Goal: Task Accomplishment & Management: Use online tool/utility

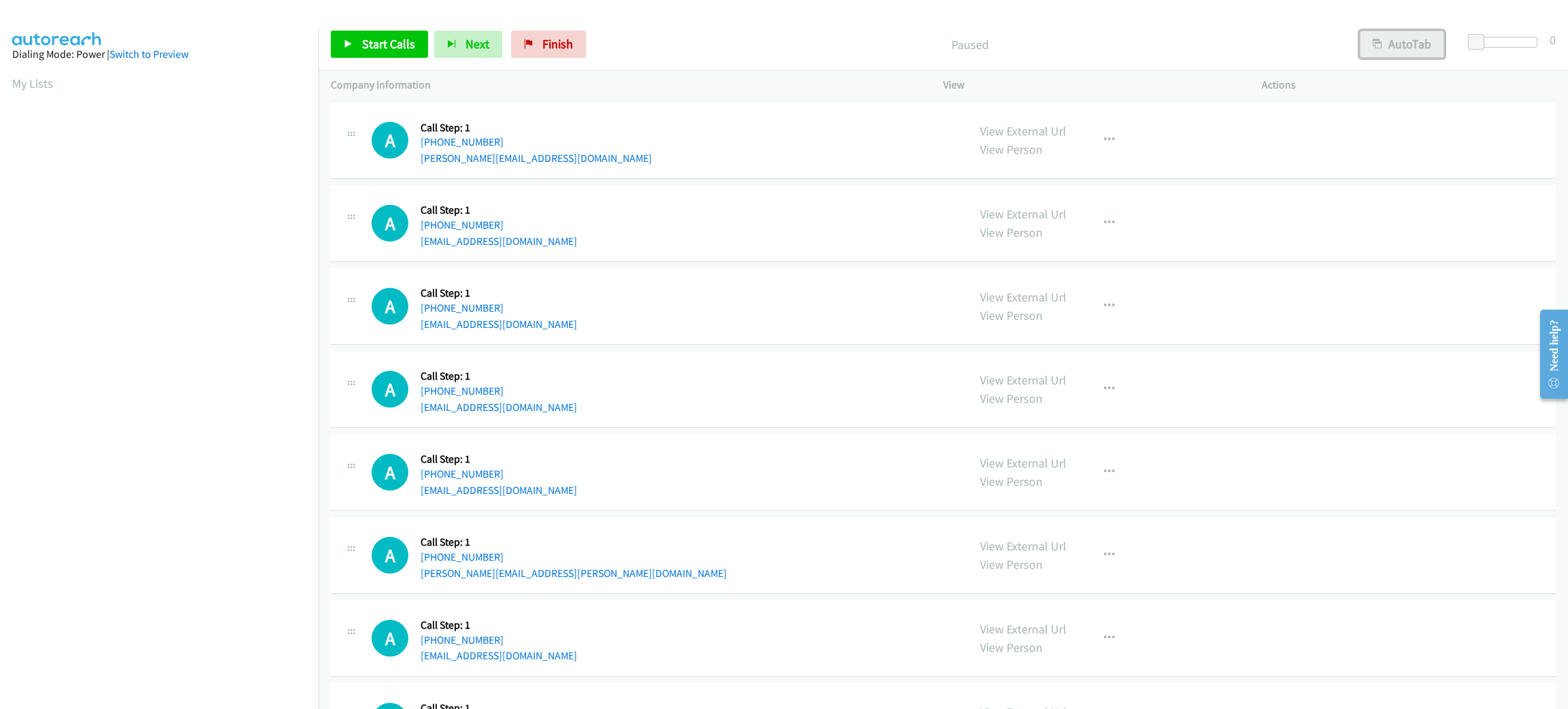
click at [1395, 39] on button "AutoTab" at bounding box center [1402, 44] width 85 height 27
click at [1478, 43] on span at bounding box center [1478, 42] width 17 height 17
click at [383, 44] on span "Start Calls" at bounding box center [388, 44] width 53 height 16
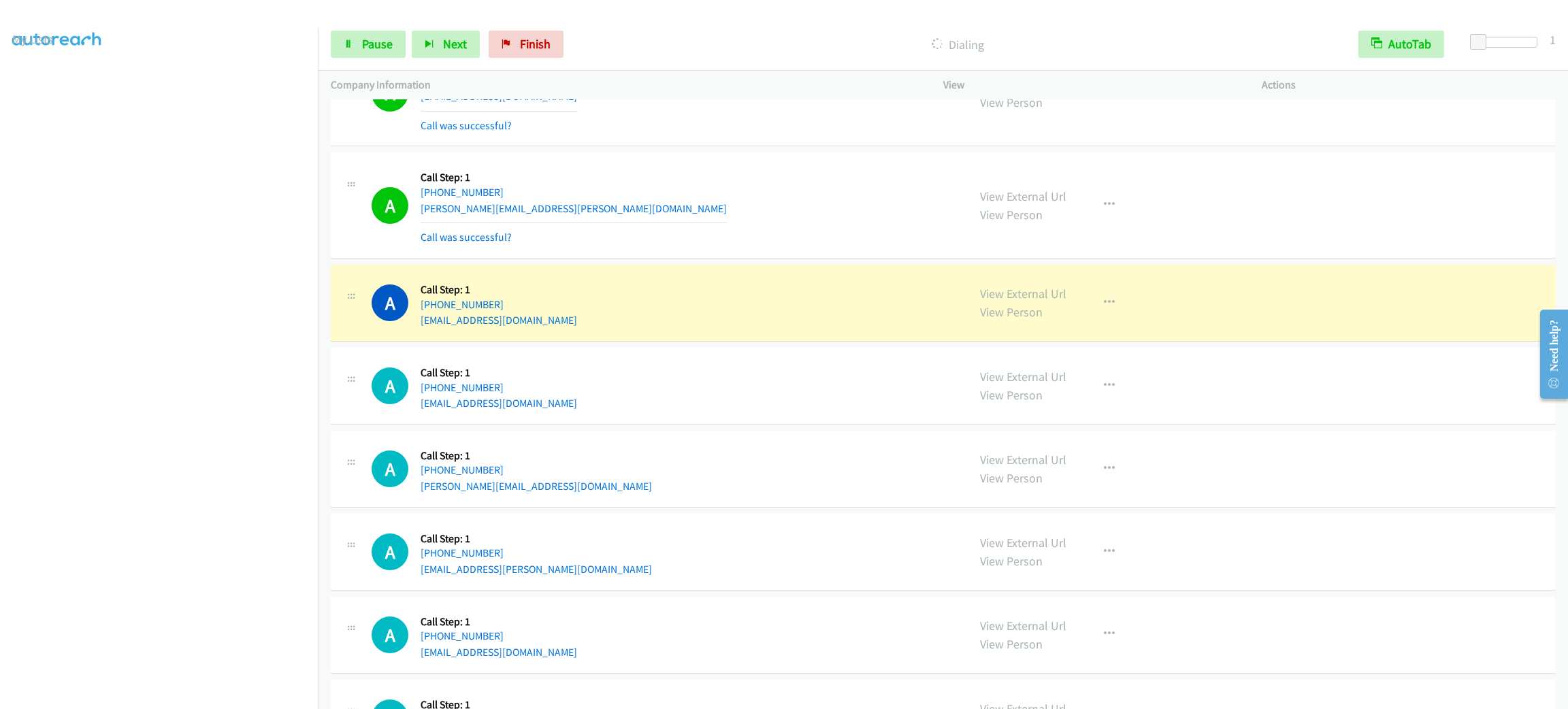
scroll to position [611, 0]
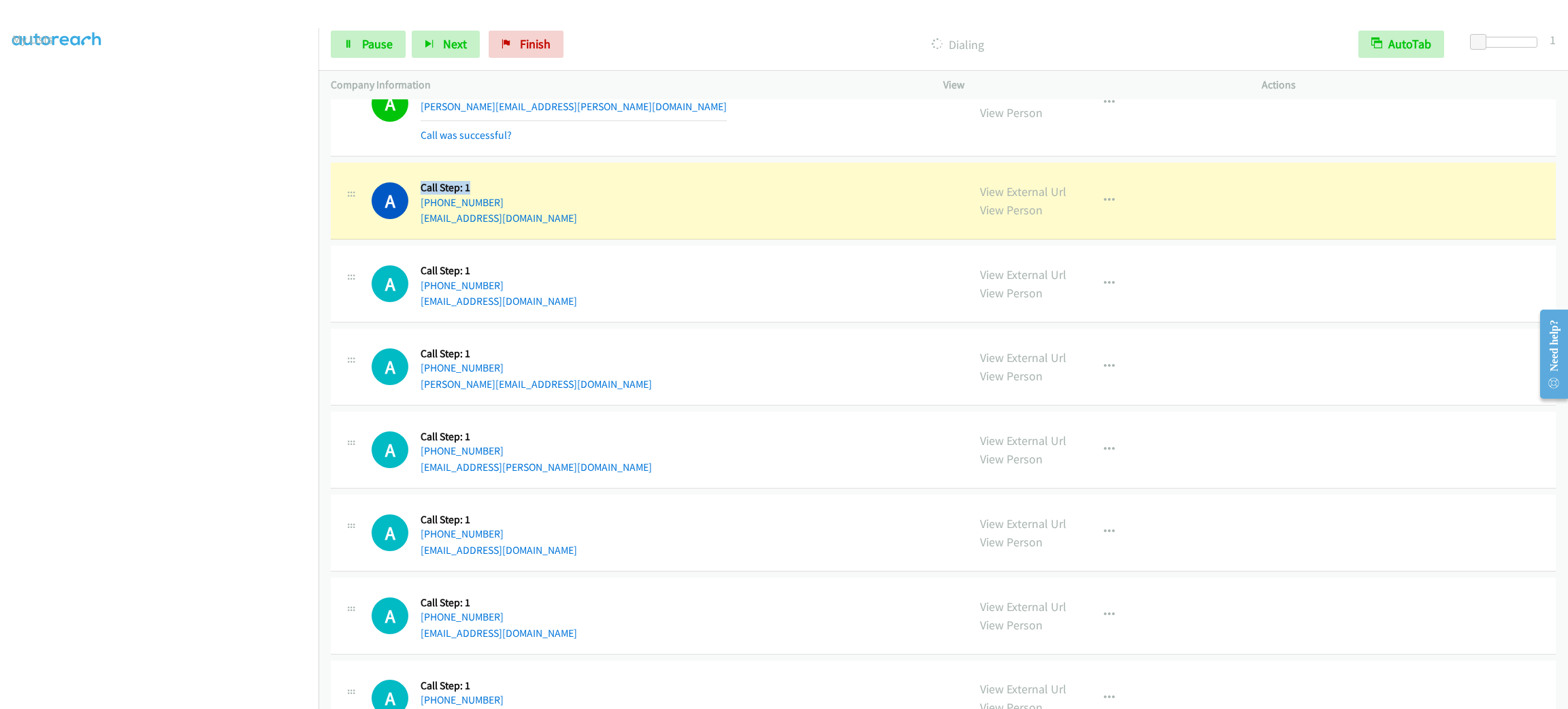
drag, startPoint x: 470, startPoint y: 177, endPoint x: 405, endPoint y: 183, distance: 65.3
click at [405, 183] on div "A Callback Scheduled Call Step: 1 America/Los_Angeles [PHONE_NUMBER] [EMAIL_ADD…" at bounding box center [663, 200] width 584 height 52
click at [421, 176] on div "Callback Scheduled Call Step: 1 America/Los_Angeles [PHONE_NUMBER] [EMAIL_ADDRE…" at bounding box center [499, 200] width 156 height 52
drag, startPoint x: 422, startPoint y: 183, endPoint x: 546, endPoint y: 187, distance: 124.1
click at [546, 187] on div "A Callback Scheduled Call Step: 1 America/Los_Angeles [PHONE_NUMBER] [EMAIL_ADD…" at bounding box center [663, 200] width 584 height 52
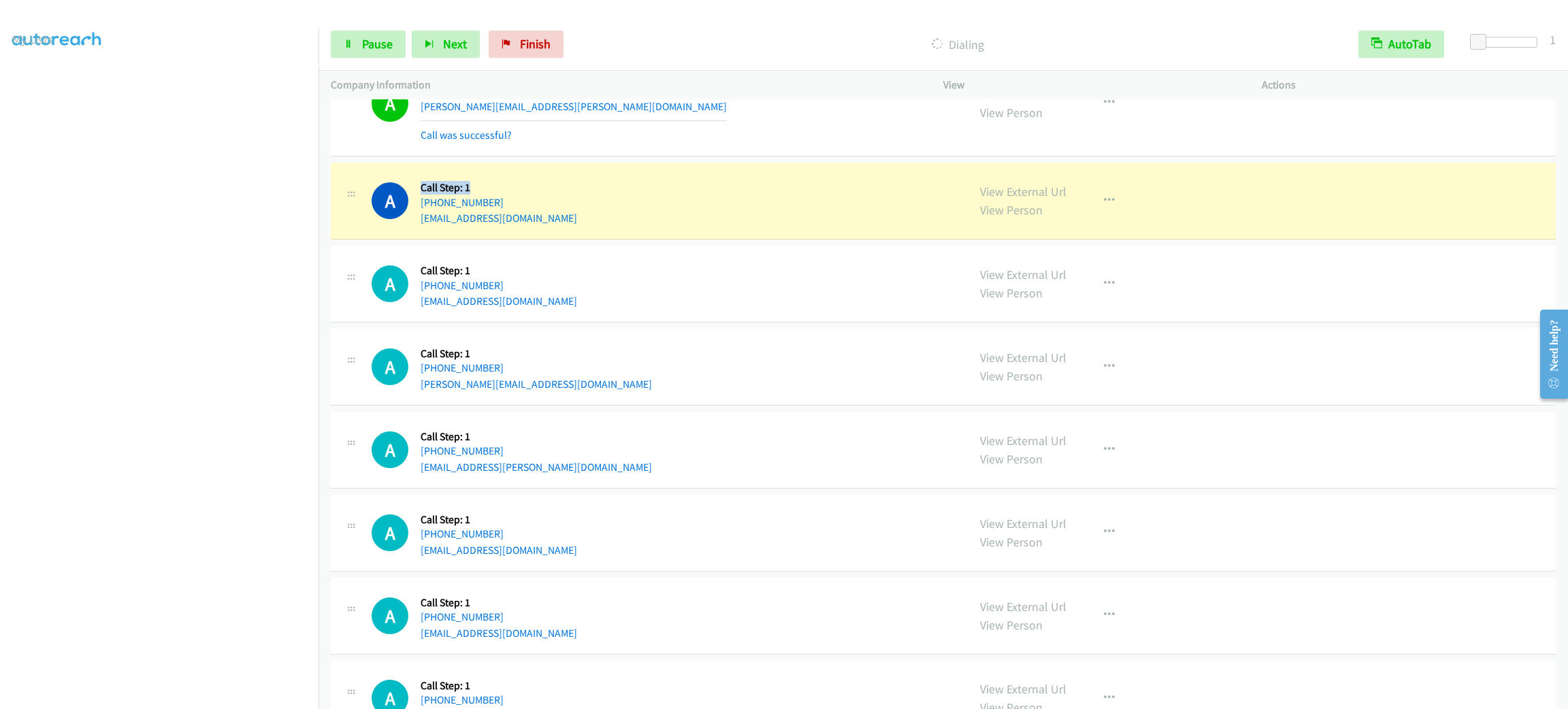
click at [546, 187] on div "A Callback Scheduled Call Step: 1 America/Los_Angeles [PHONE_NUMBER] [EMAIL_ADD…" at bounding box center [663, 200] width 584 height 52
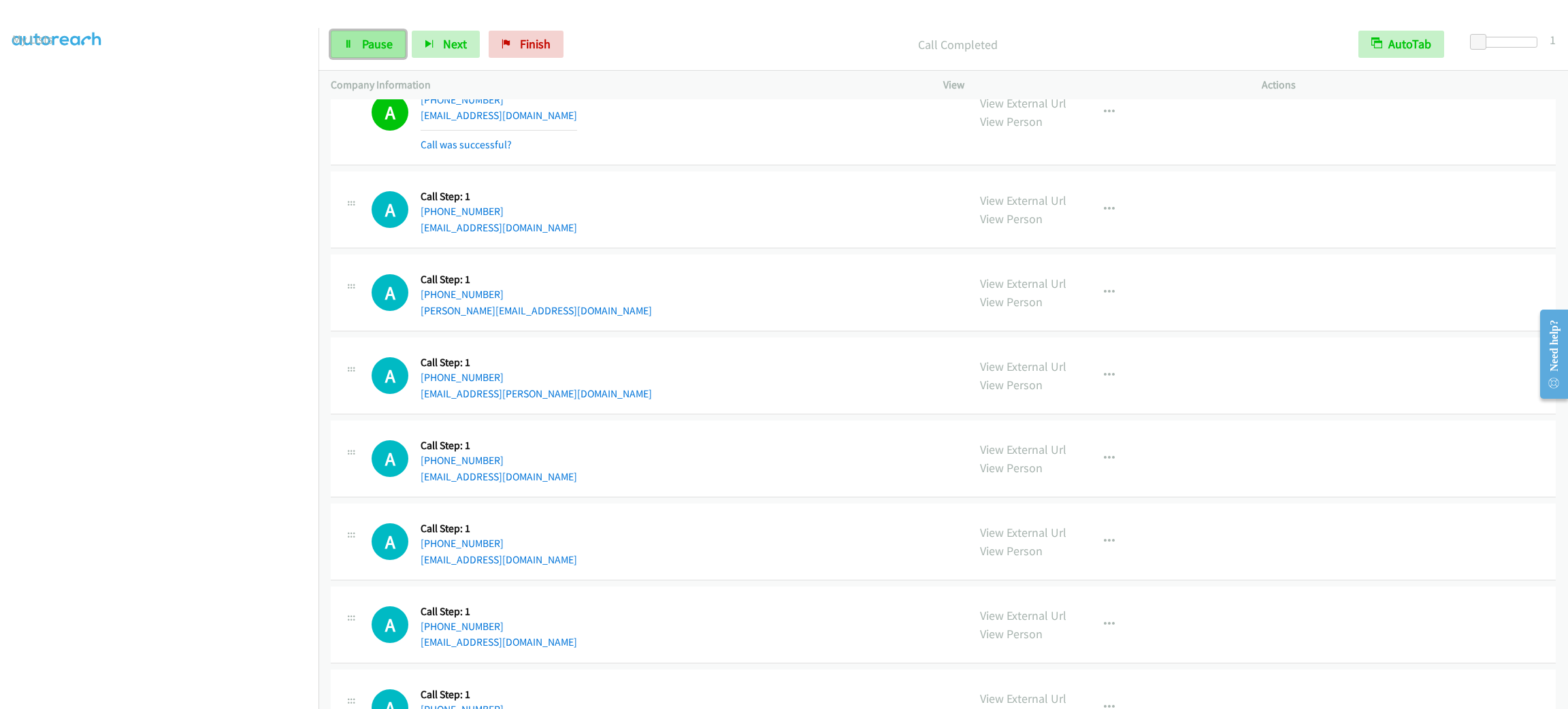
click at [389, 42] on span "Pause" at bounding box center [377, 44] width 30 height 16
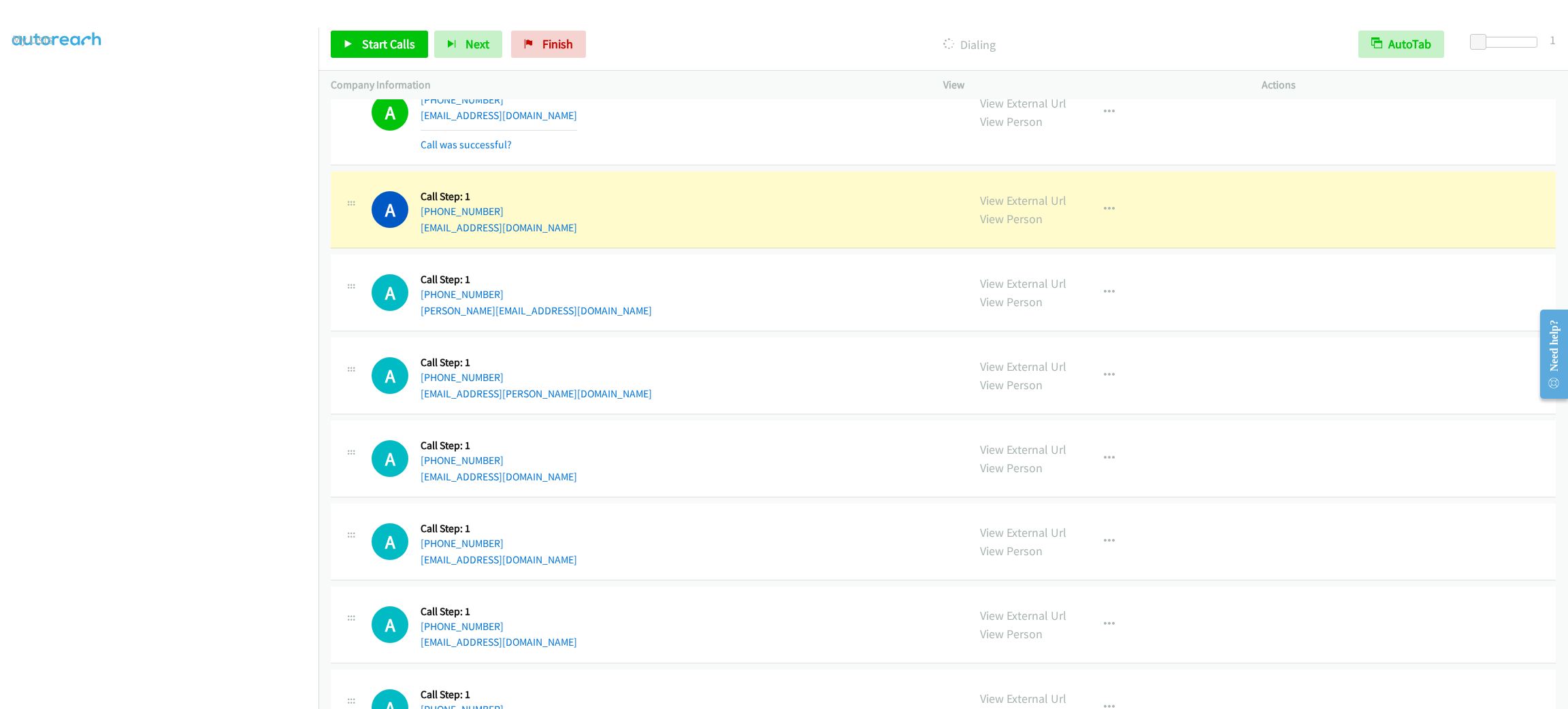
scroll to position [816, 0]
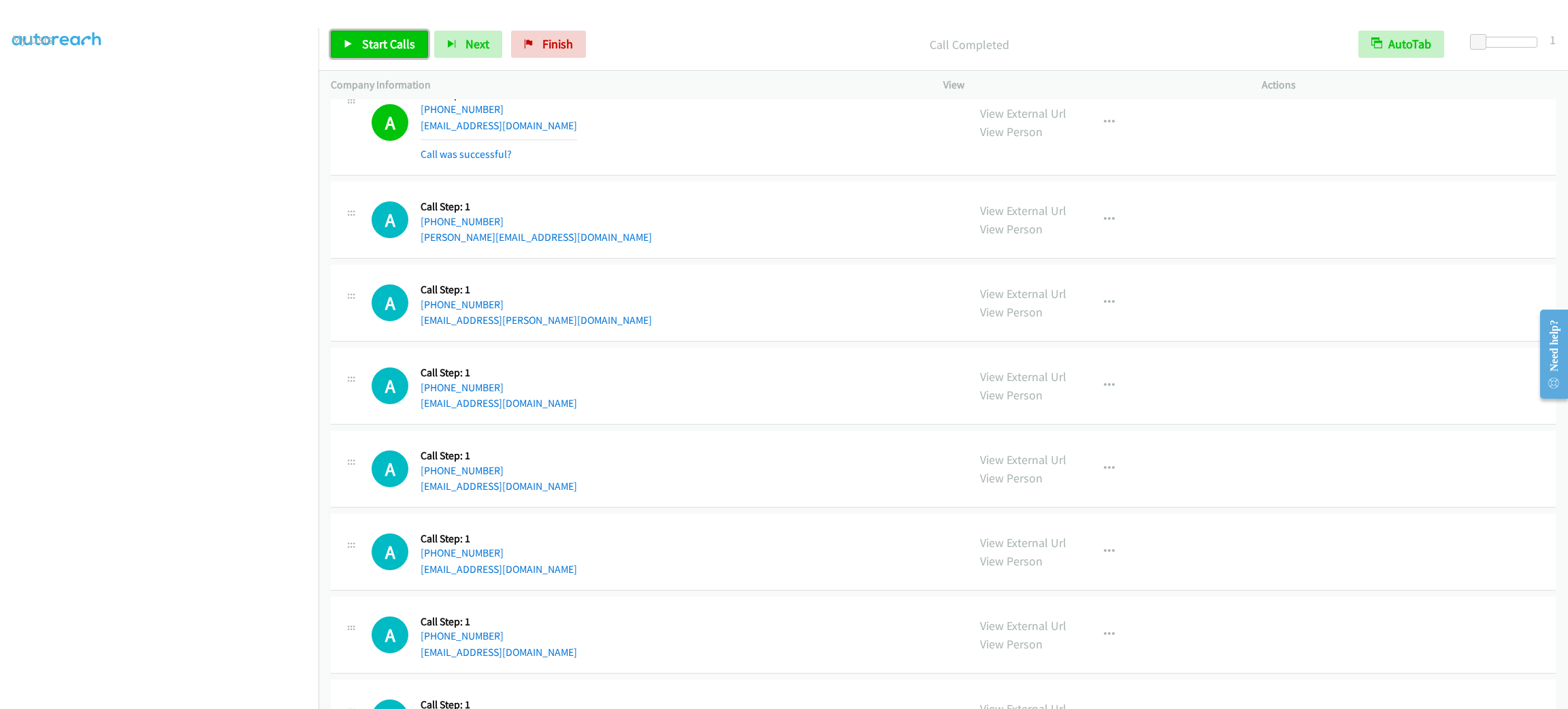
click at [390, 39] on span "Start Calls" at bounding box center [388, 44] width 53 height 16
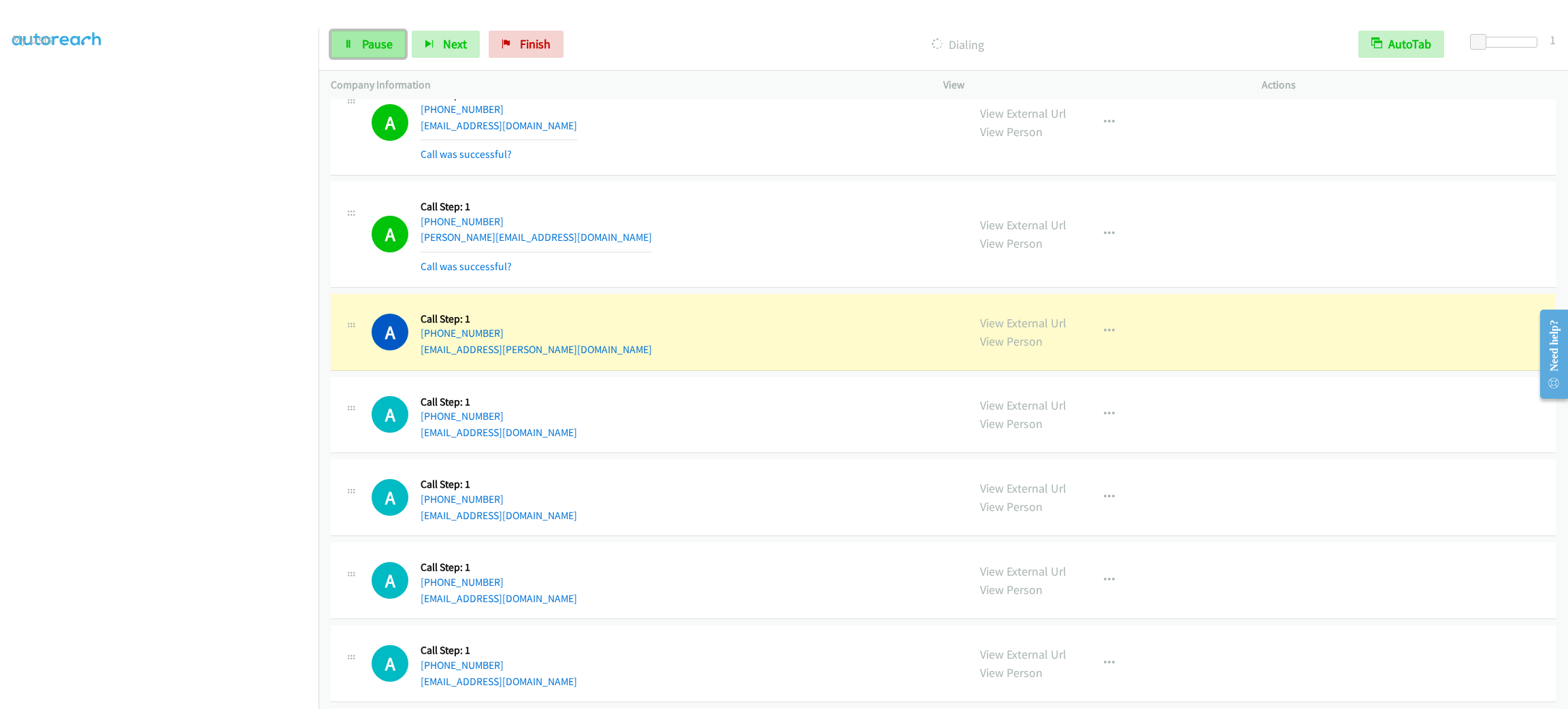
click at [380, 43] on span "Pause" at bounding box center [377, 44] width 30 height 16
click at [690, 85] on p "Company Information" at bounding box center [624, 85] width 588 height 17
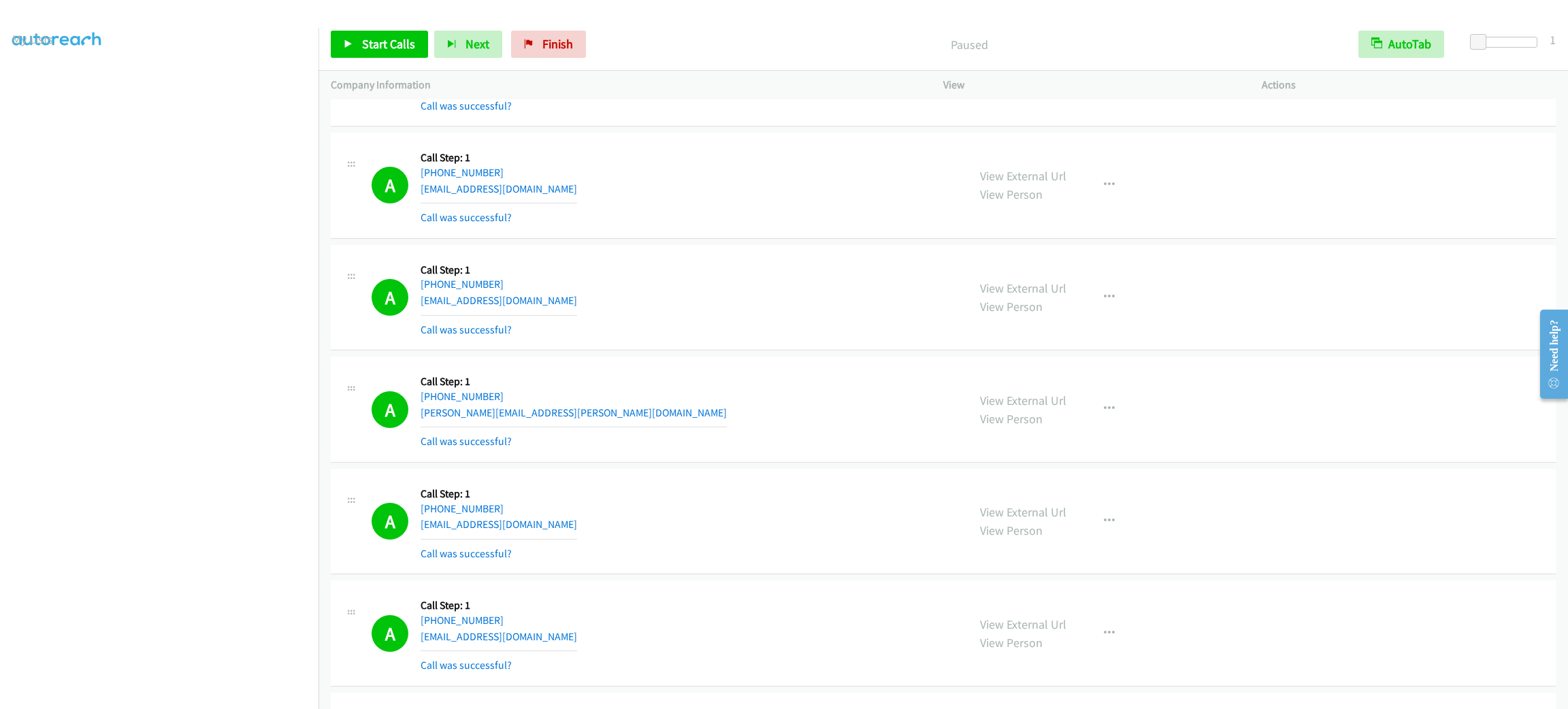
drag, startPoint x: 1127, startPoint y: 413, endPoint x: 1113, endPoint y: 408, distance: 14.9
click at [1113, 408] on div "View External Url View Person View External Url Email Schedule/Manage Callback …" at bounding box center [1133, 409] width 331 height 81
click at [1113, 408] on button "button" at bounding box center [1109, 409] width 37 height 27
click at [1086, 519] on link "Add to do not call list" at bounding box center [1037, 526] width 181 height 27
click at [594, 125] on div "A Callback Scheduled Call Step: 1 America/Los_Angeles [PHONE_NUMBER] [EMAIL_ADD…" at bounding box center [944, 74] width 1226 height 106
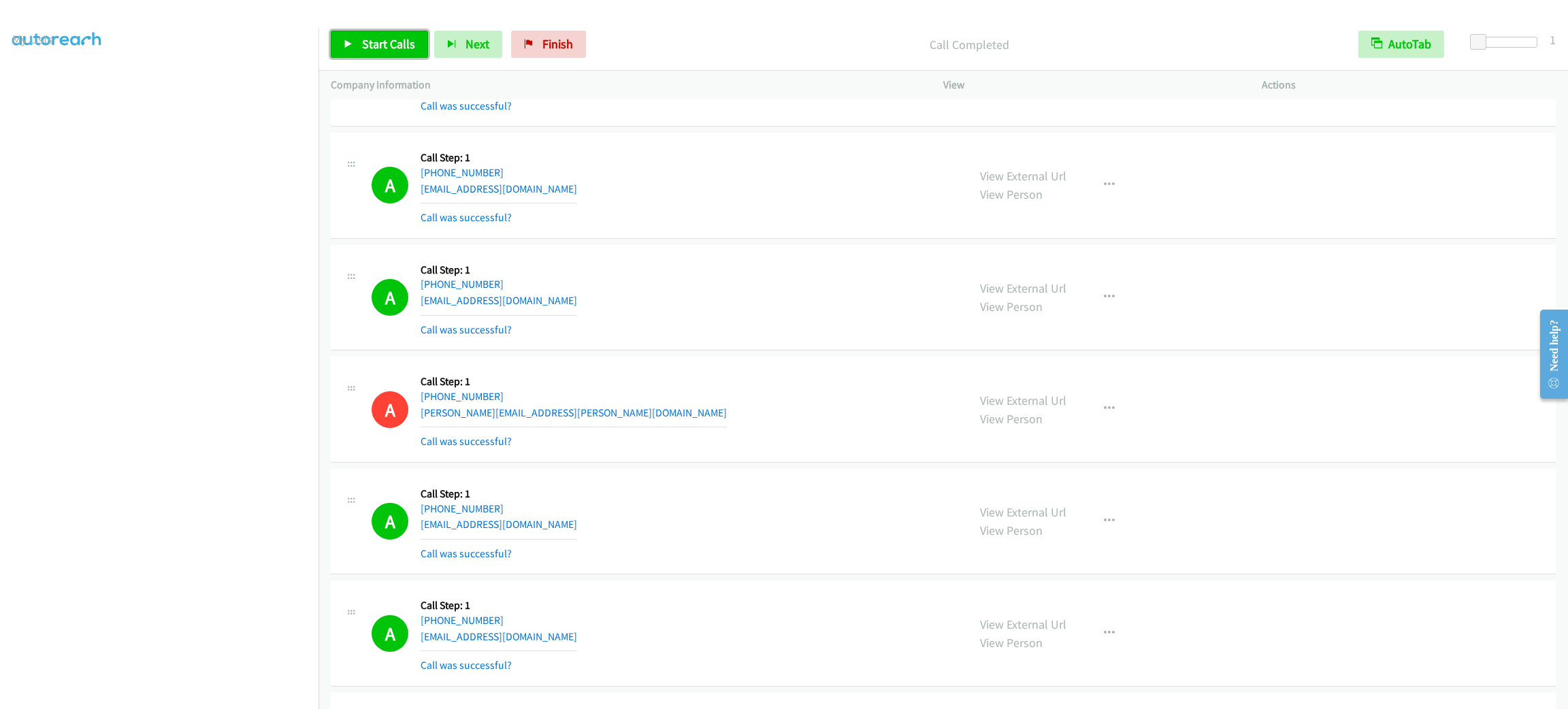
click at [375, 48] on span "Start Calls" at bounding box center [388, 44] width 53 height 16
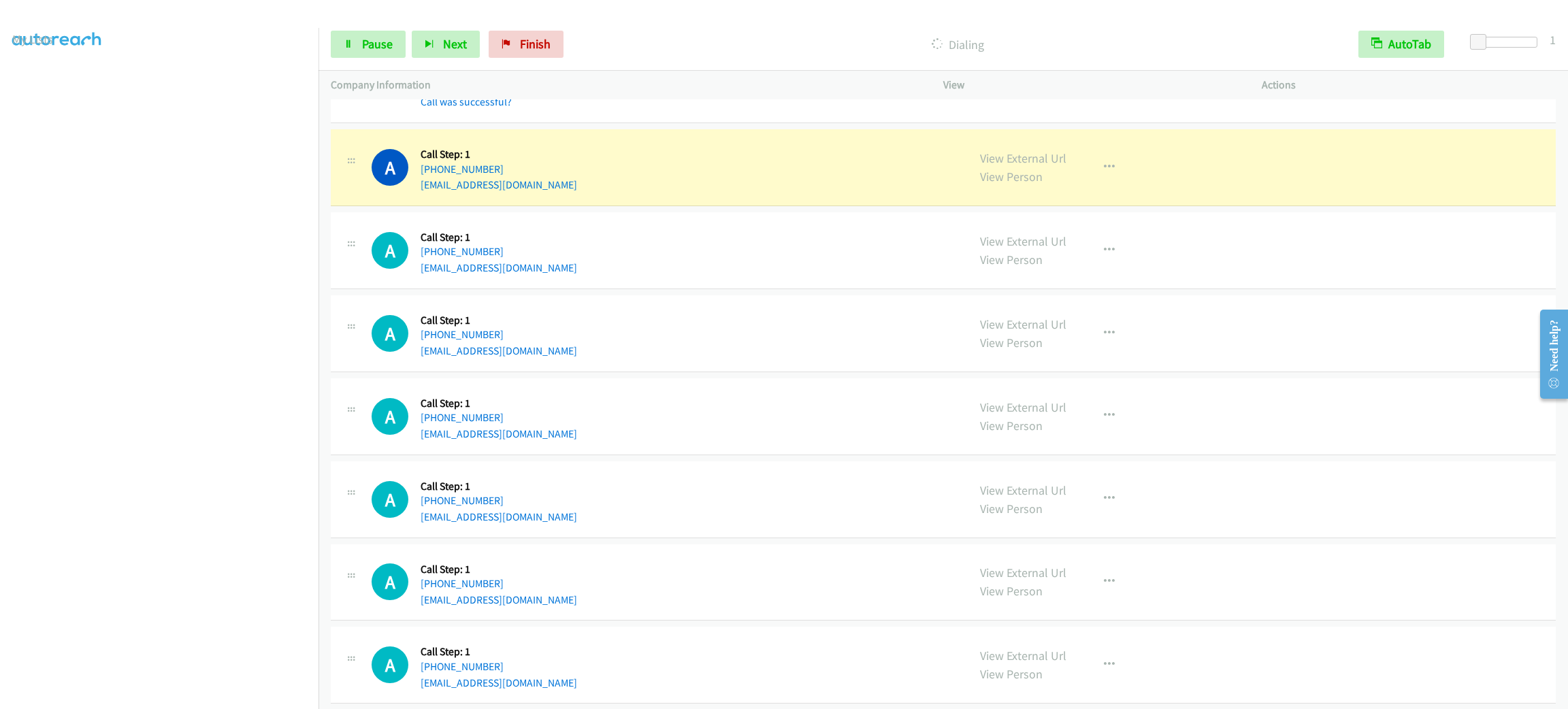
scroll to position [1531, 0]
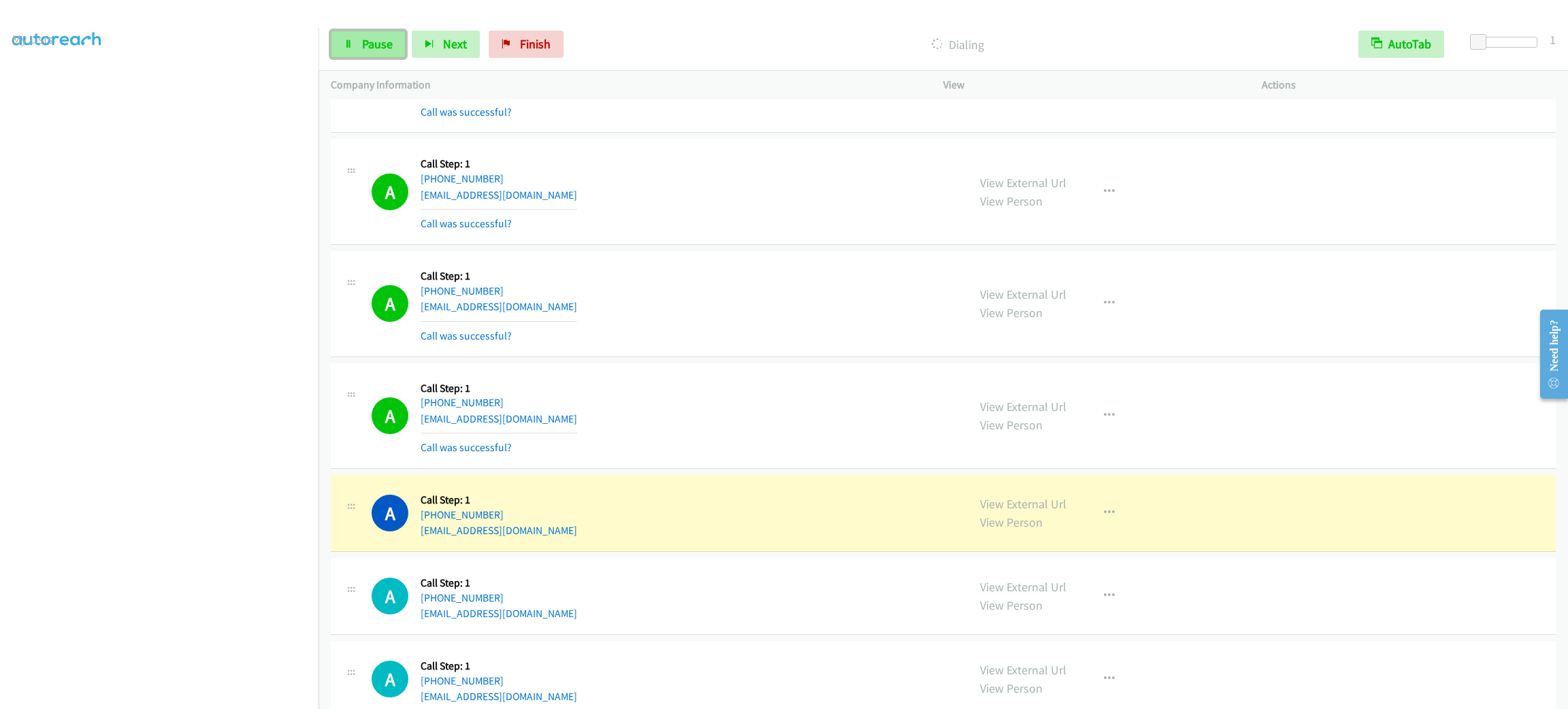
click at [388, 45] on span "Pause" at bounding box center [377, 44] width 30 height 16
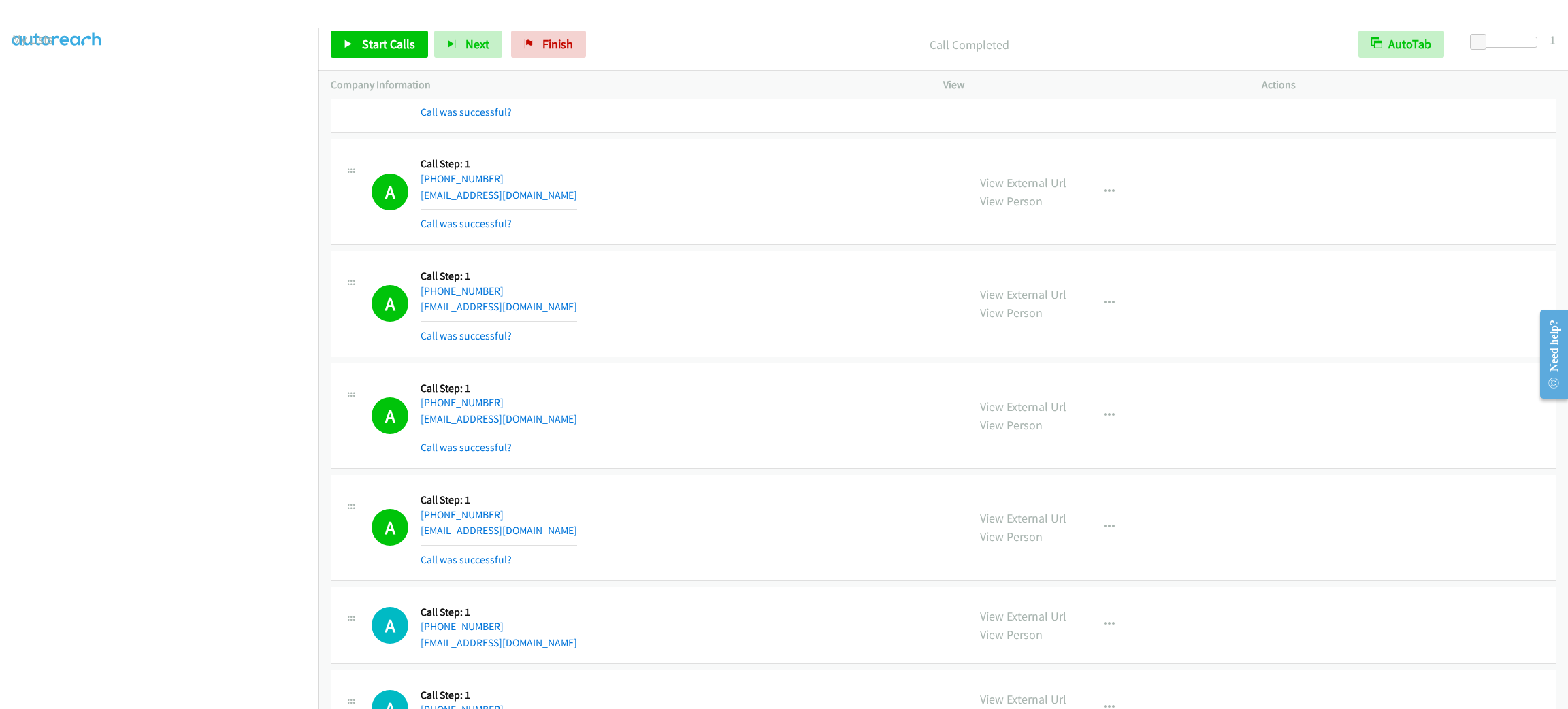
click at [397, 28] on div "Start Calls Pause Next Finish Call Completed AutoTab AutoTab 1" at bounding box center [944, 45] width 1250 height 53
click at [400, 34] on link "Start Calls" at bounding box center [380, 44] width 98 height 27
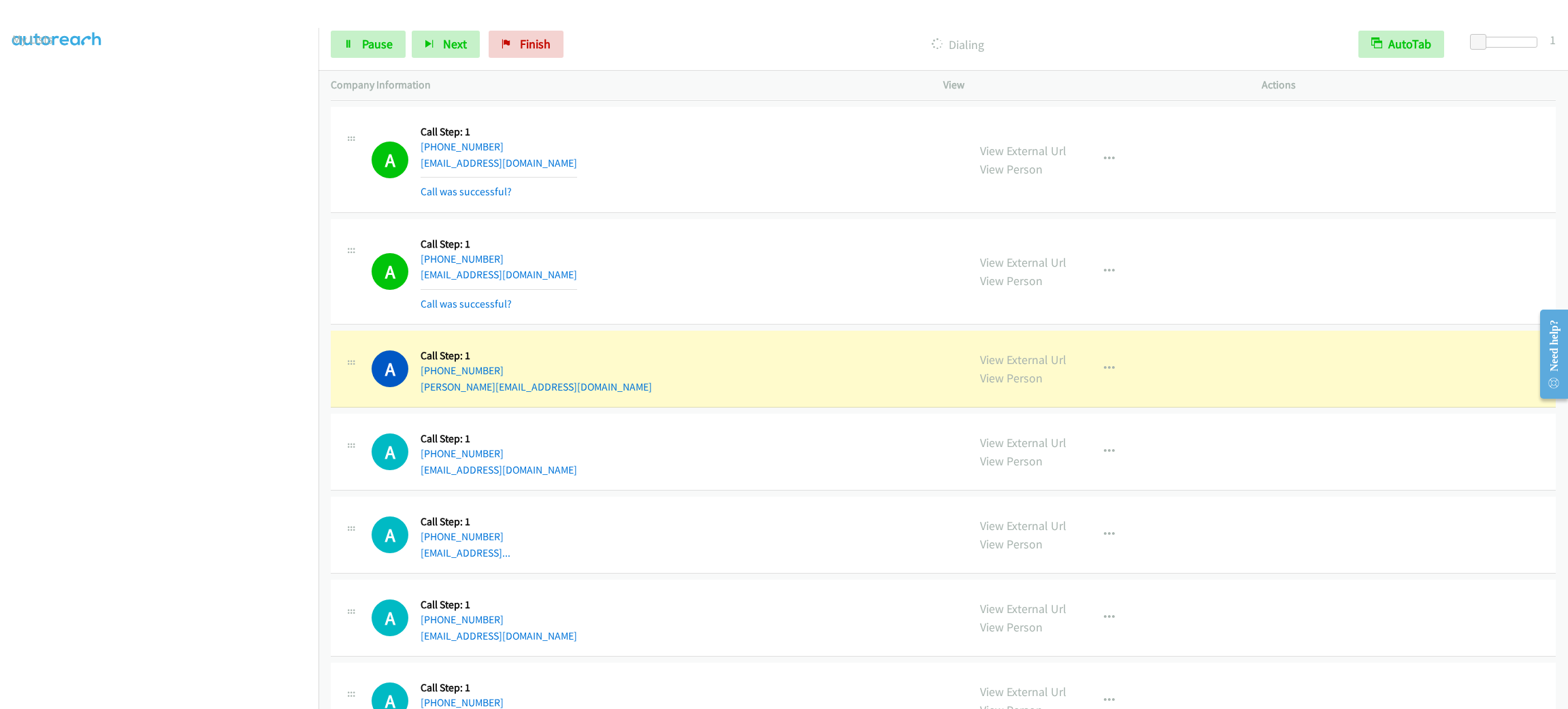
scroll to position [2653, 0]
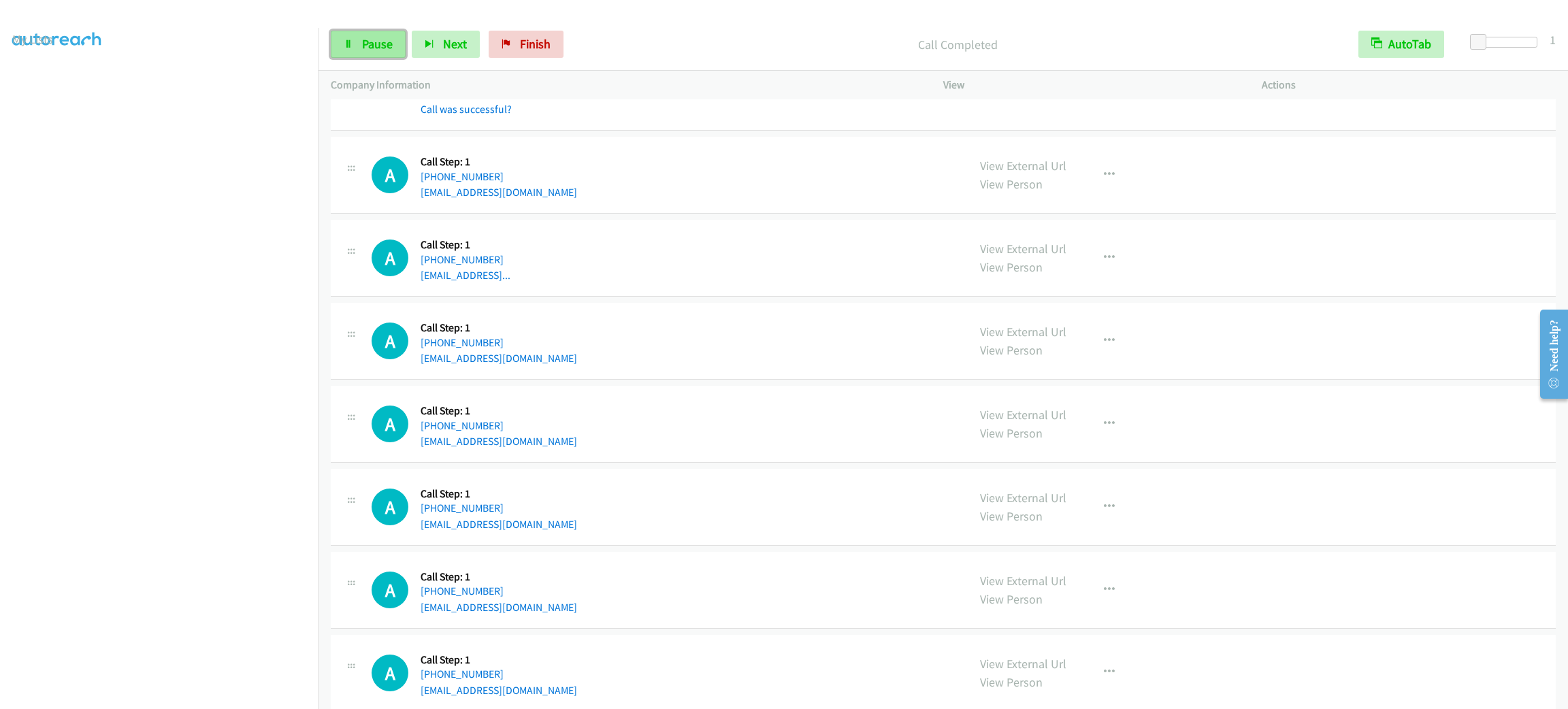
click at [383, 51] on span "Pause" at bounding box center [377, 44] width 30 height 16
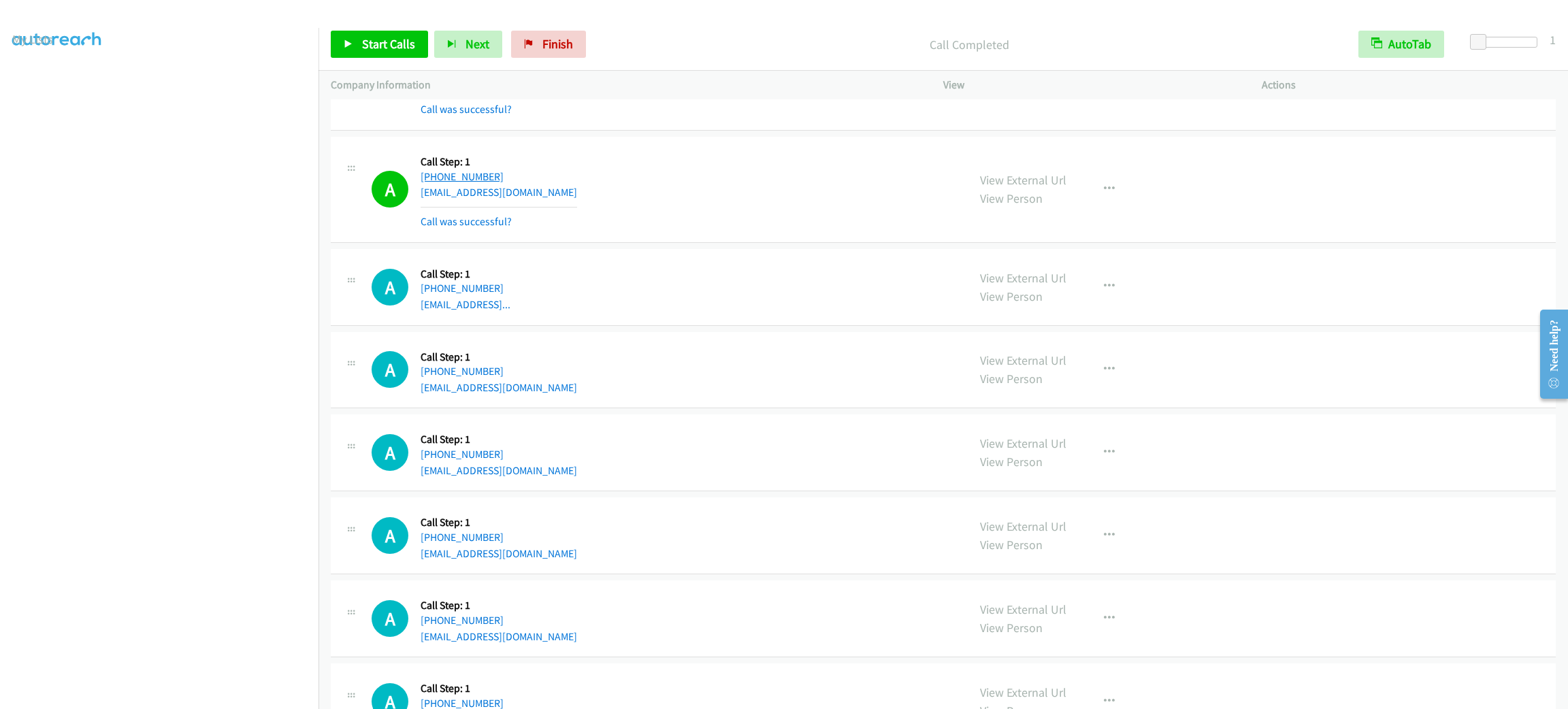
click at [472, 178] on link "[PHONE_NUMBER]" at bounding box center [462, 176] width 83 height 13
click at [736, 210] on div "A Callback Scheduled Call Step: 1 America/New_York [PHONE_NUMBER] [EMAIL_ADDRES…" at bounding box center [663, 189] width 584 height 81
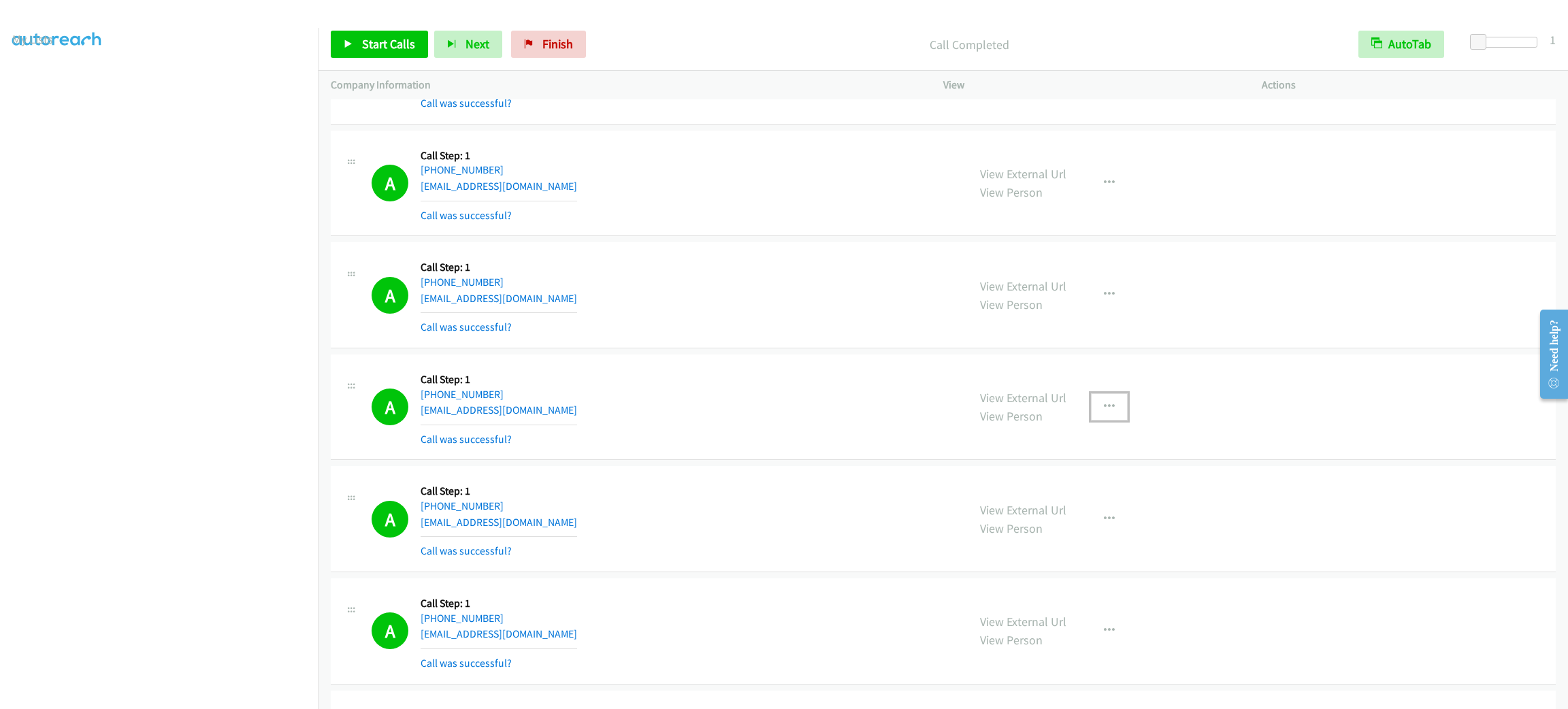
click at [1105, 404] on icon "button" at bounding box center [1109, 407] width 11 height 11
click at [1081, 530] on link "Add to do not call list" at bounding box center [1037, 524] width 181 height 27
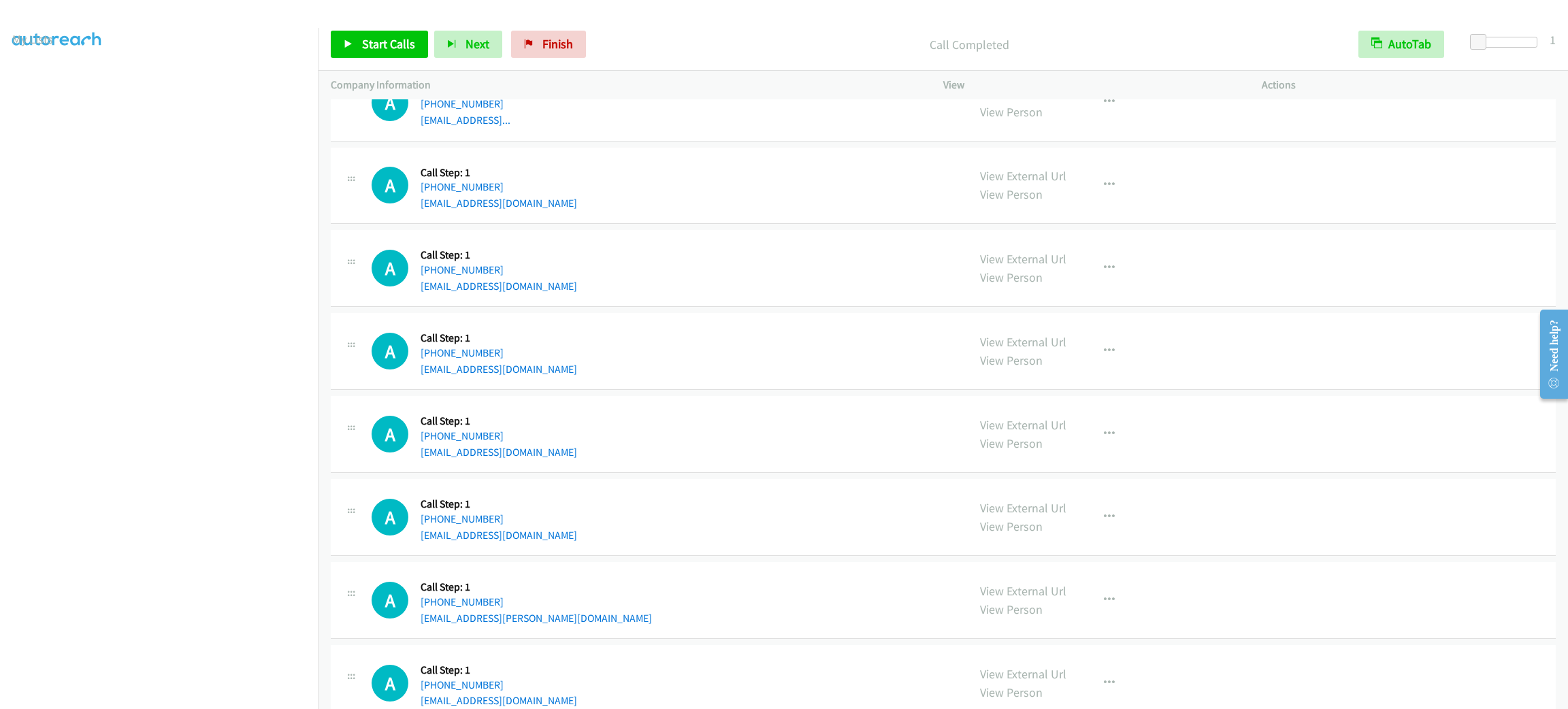
scroll to position [2735, 0]
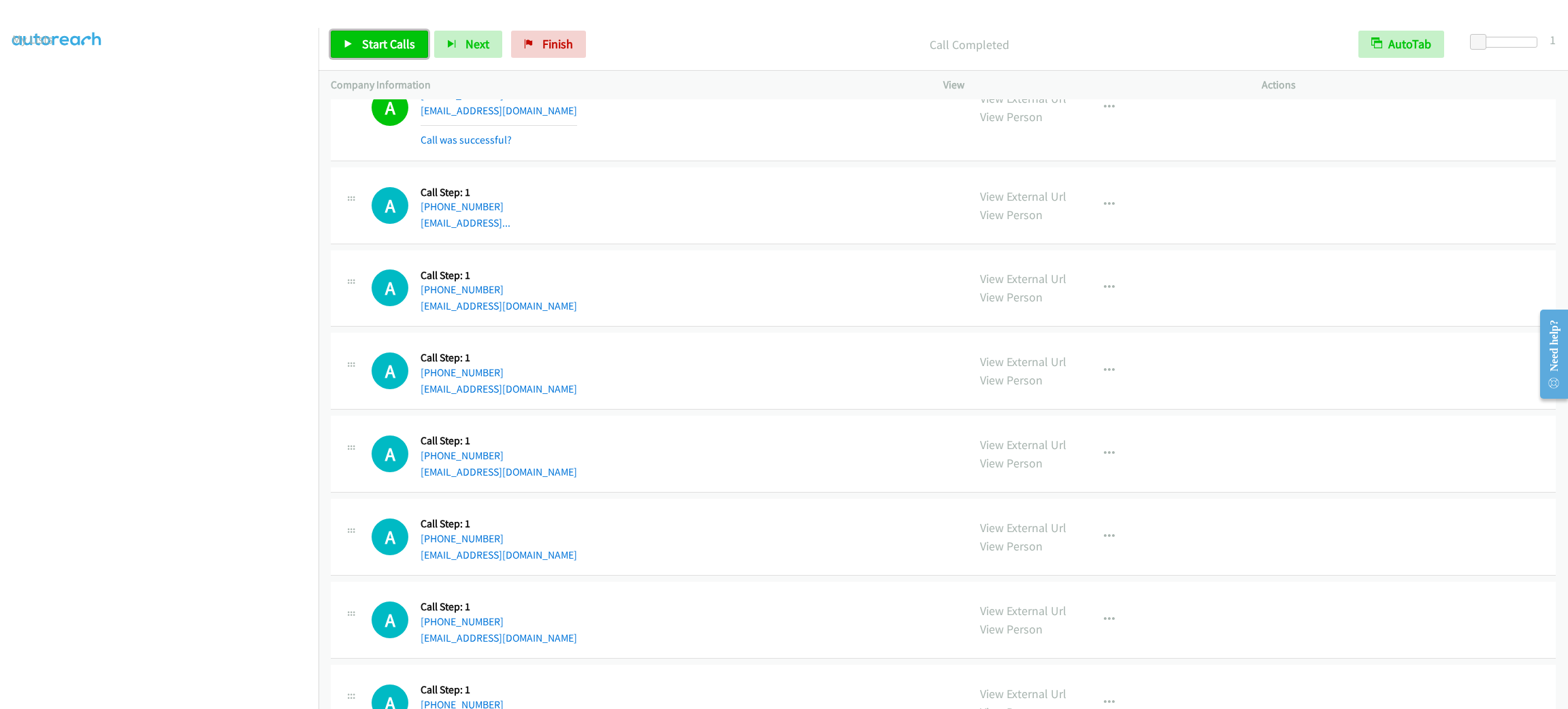
click at [382, 44] on span "Start Calls" at bounding box center [388, 44] width 53 height 16
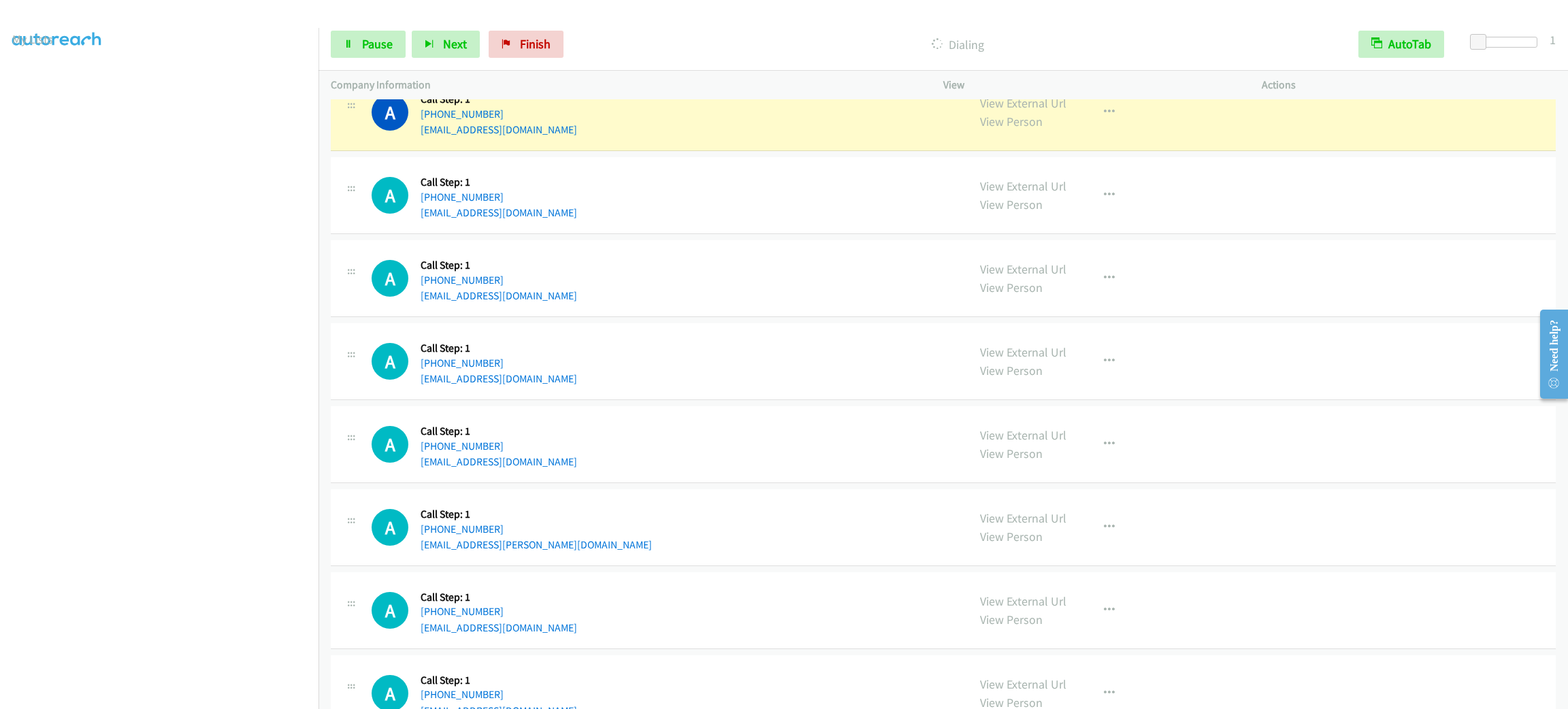
scroll to position [2969, 0]
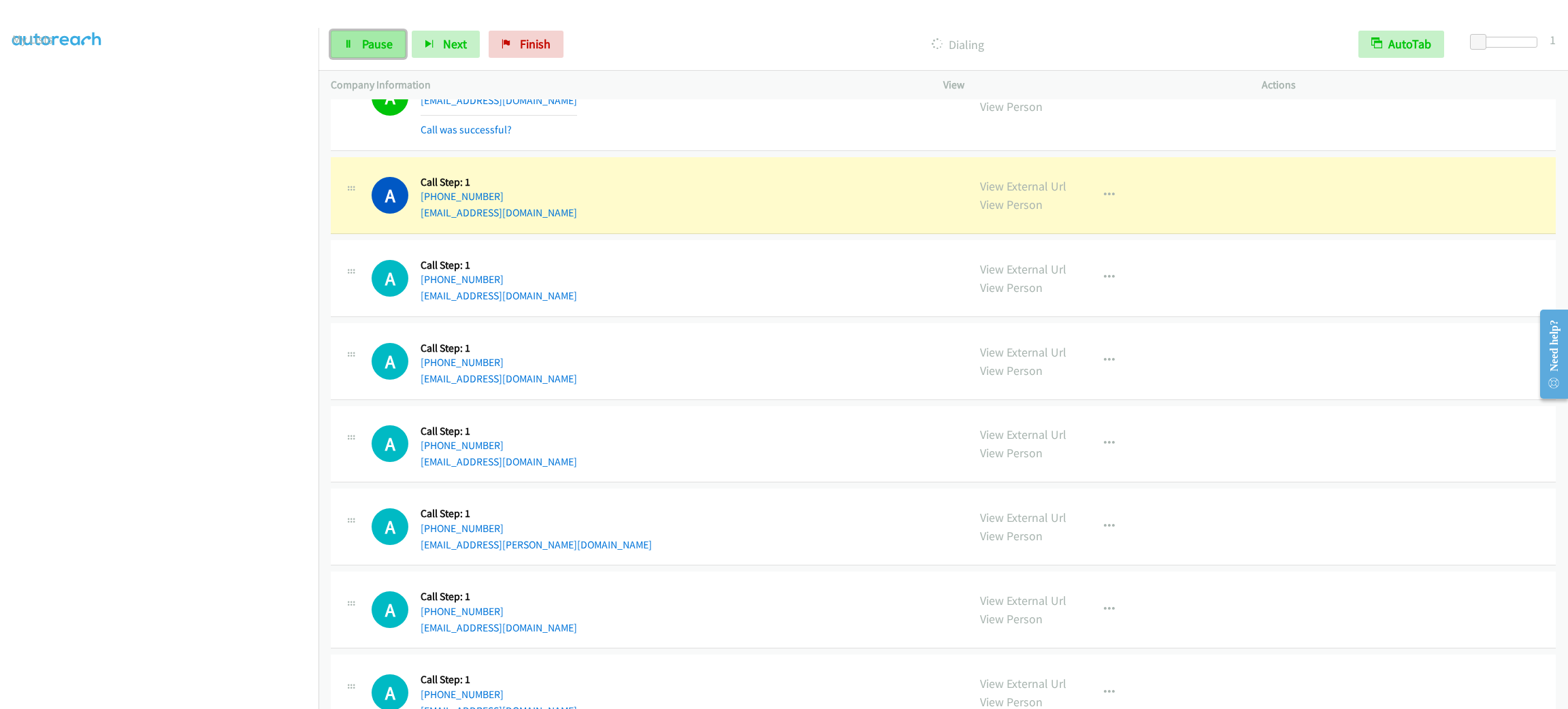
click at [375, 36] on span "Pause" at bounding box center [377, 44] width 30 height 16
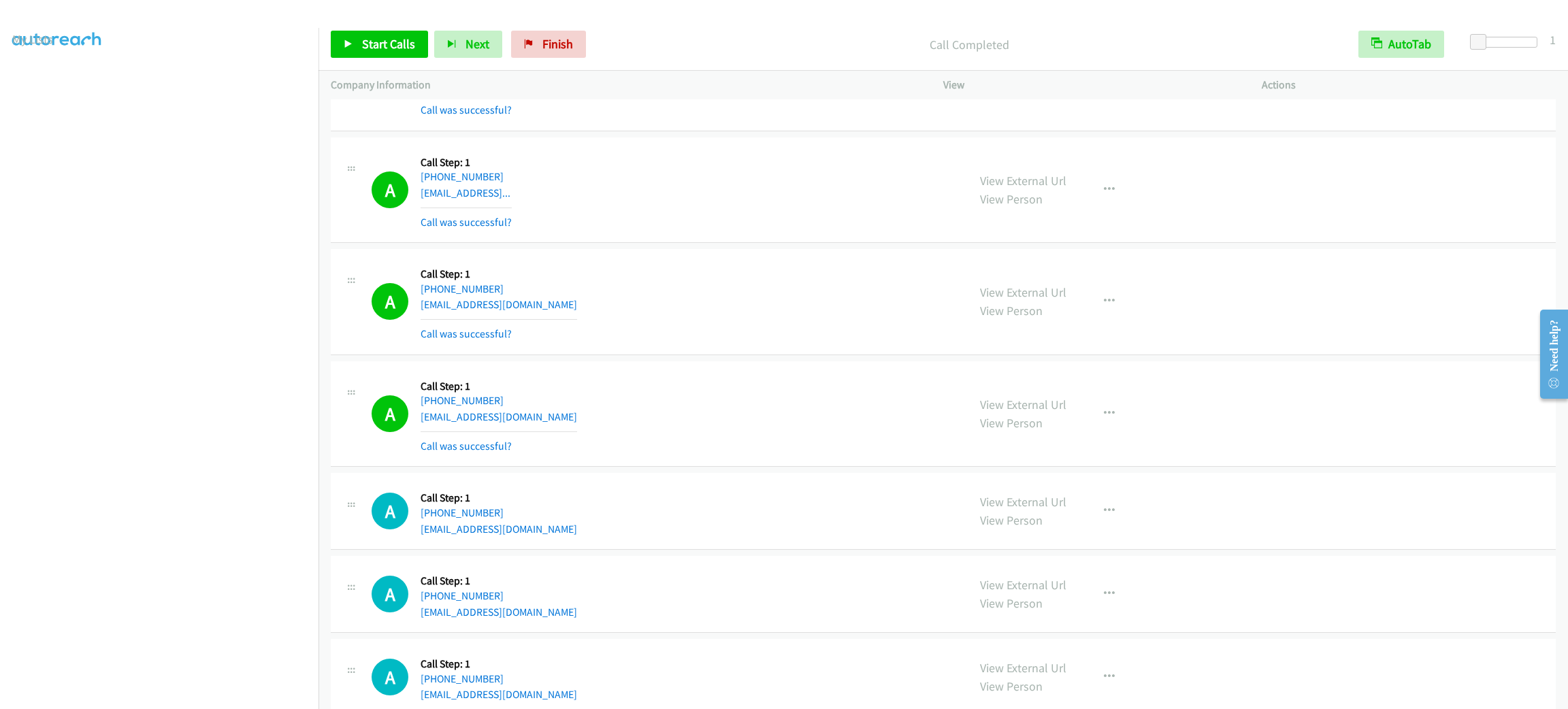
scroll to position [2866, 0]
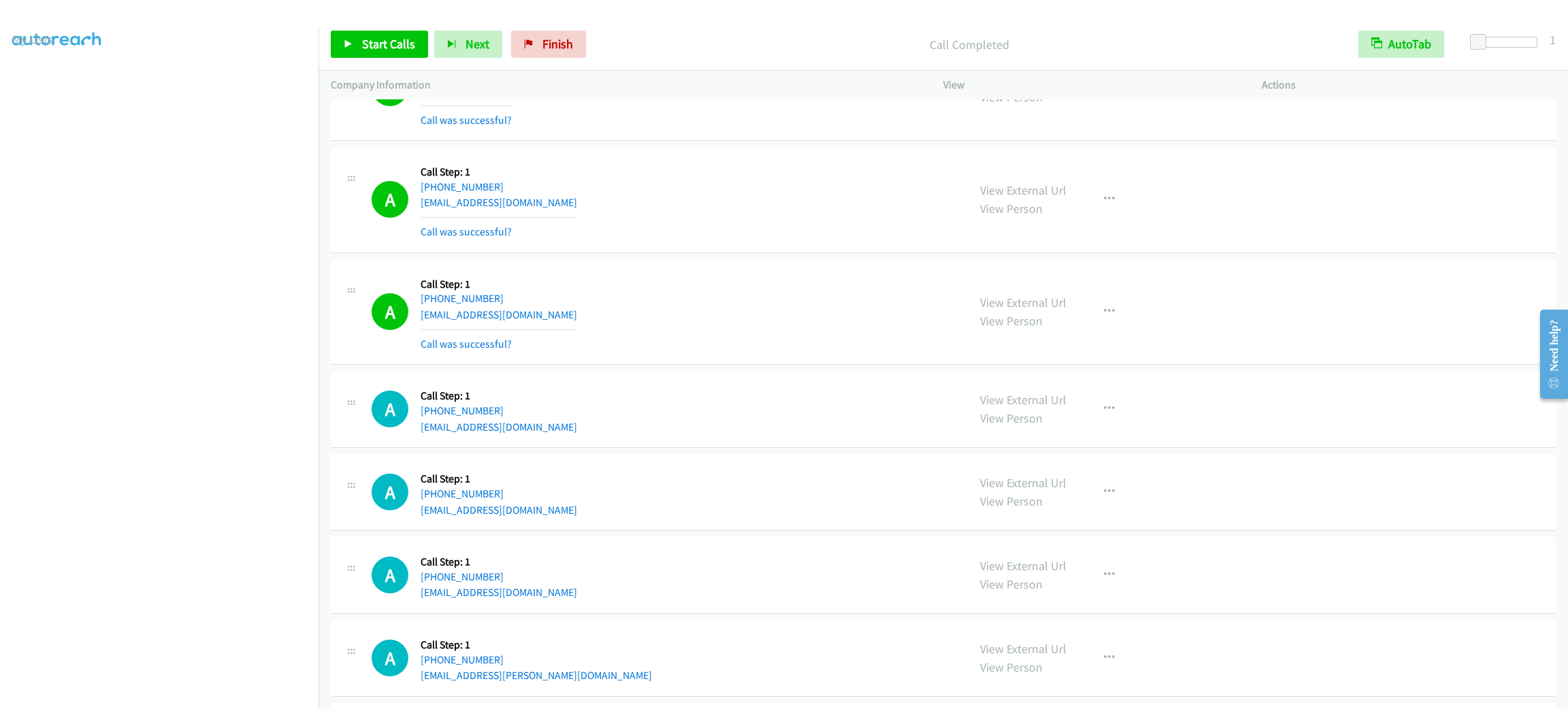
click at [612, 116] on div "A Callback Scheduled Call Step: 1 America/New_York [PHONE_NUMBER] [EMAIL_ADDRES…" at bounding box center [663, 88] width 584 height 81
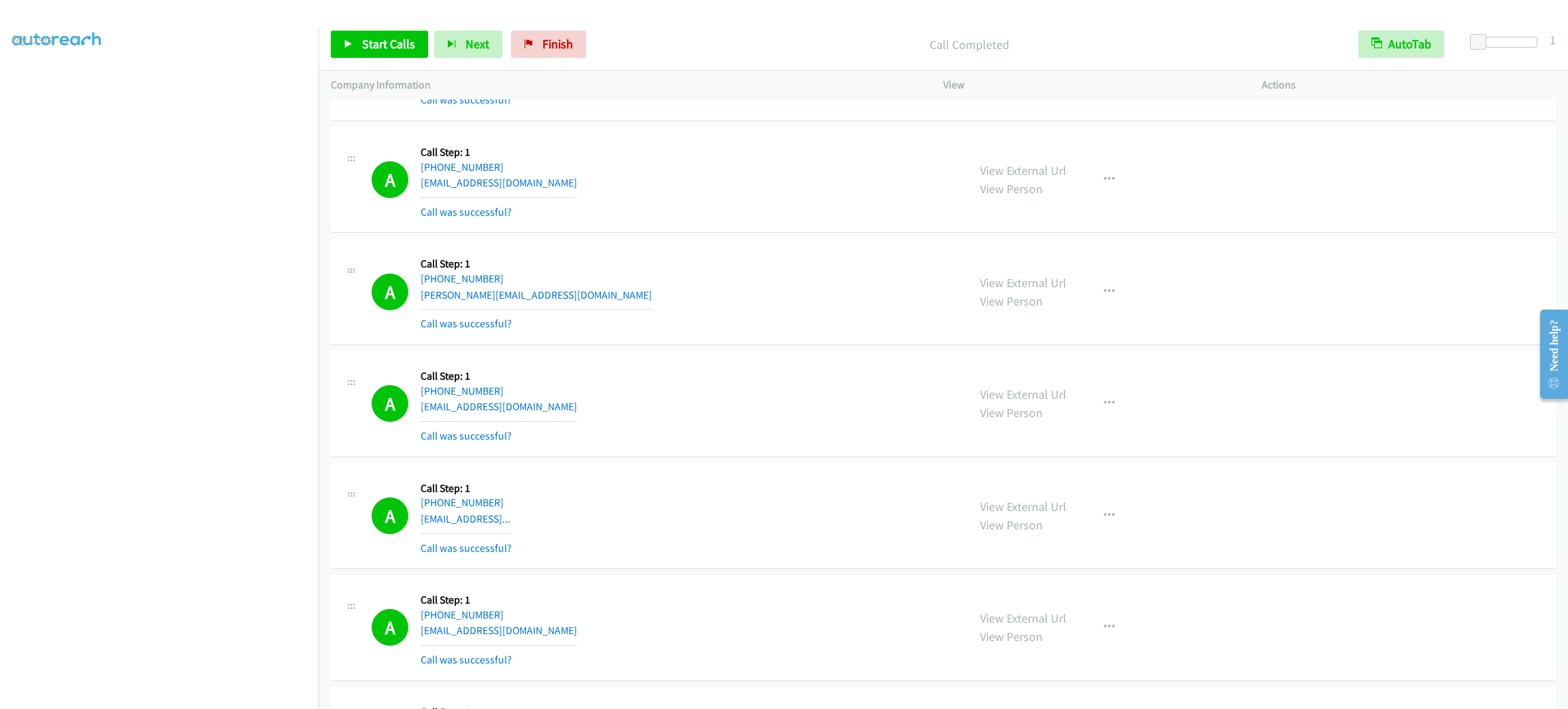
click at [1025, 390] on div "View External Url View Person" at bounding box center [1024, 404] width 87 height 37
click at [1025, 393] on link "View External Url" at bounding box center [1024, 394] width 87 height 16
